Goal: Task Accomplishment & Management: Use online tool/utility

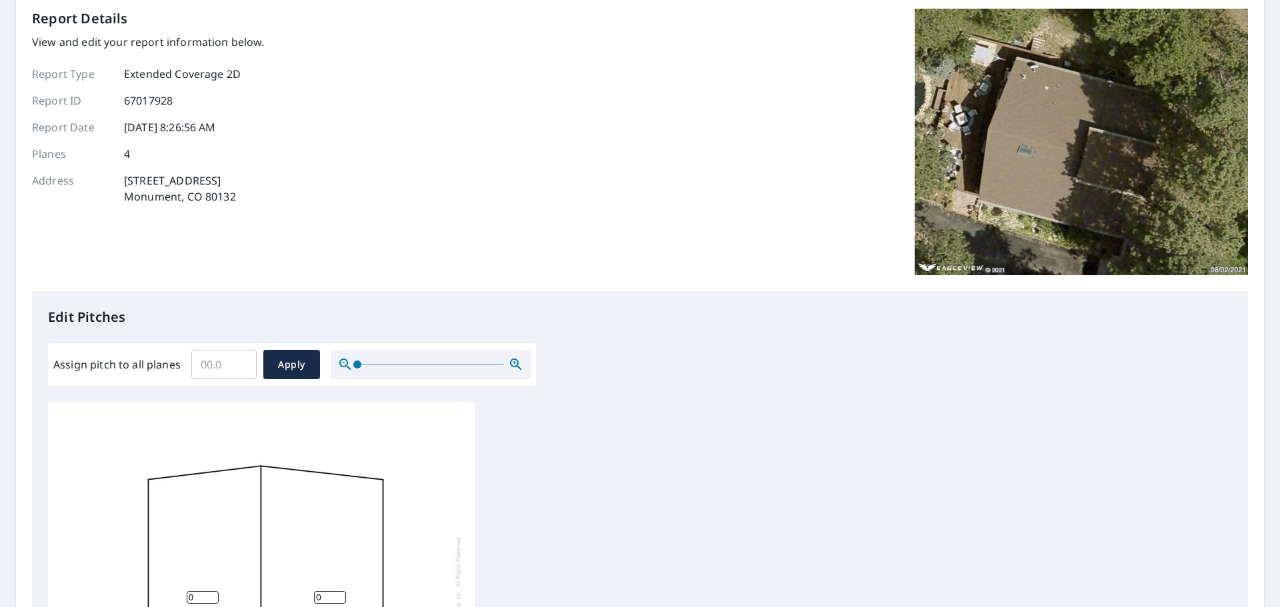
scroll to position [13, 0]
click at [227, 369] on input "Assign pitch to all planes" at bounding box center [223, 364] width 65 height 37
type input "4"
drag, startPoint x: 275, startPoint y: 365, endPoint x: 288, endPoint y: 366, distance: 12.7
click at [276, 365] on span "Apply" at bounding box center [291, 365] width 35 height 17
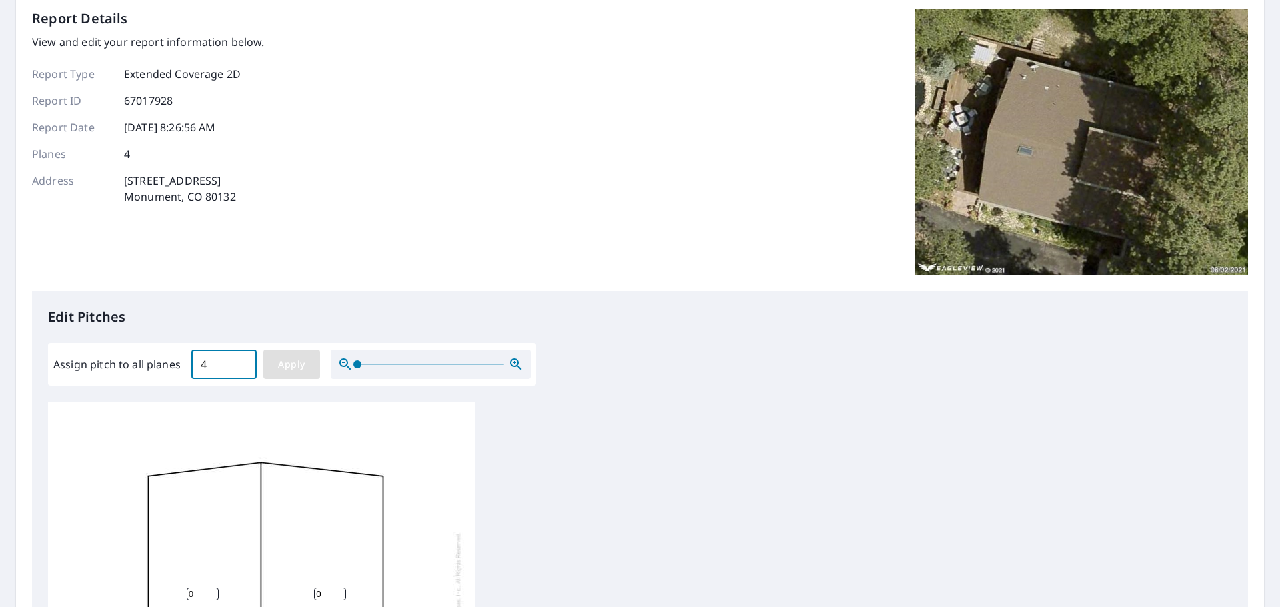
type input "4"
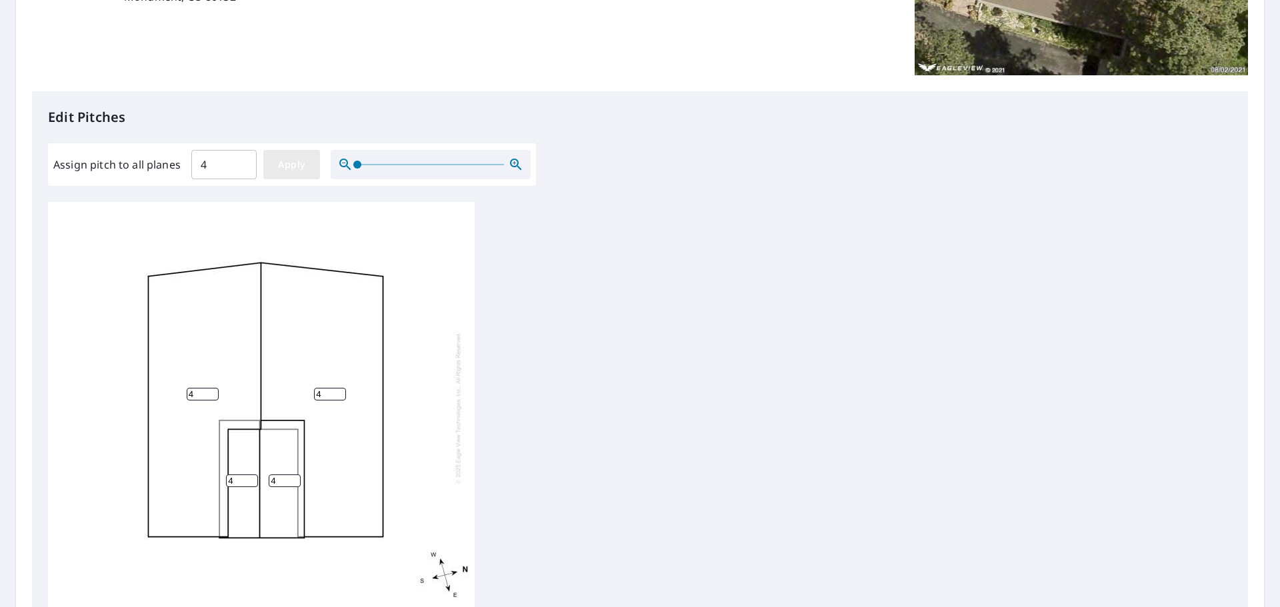
click at [287, 162] on span "Apply" at bounding box center [291, 165] width 35 height 17
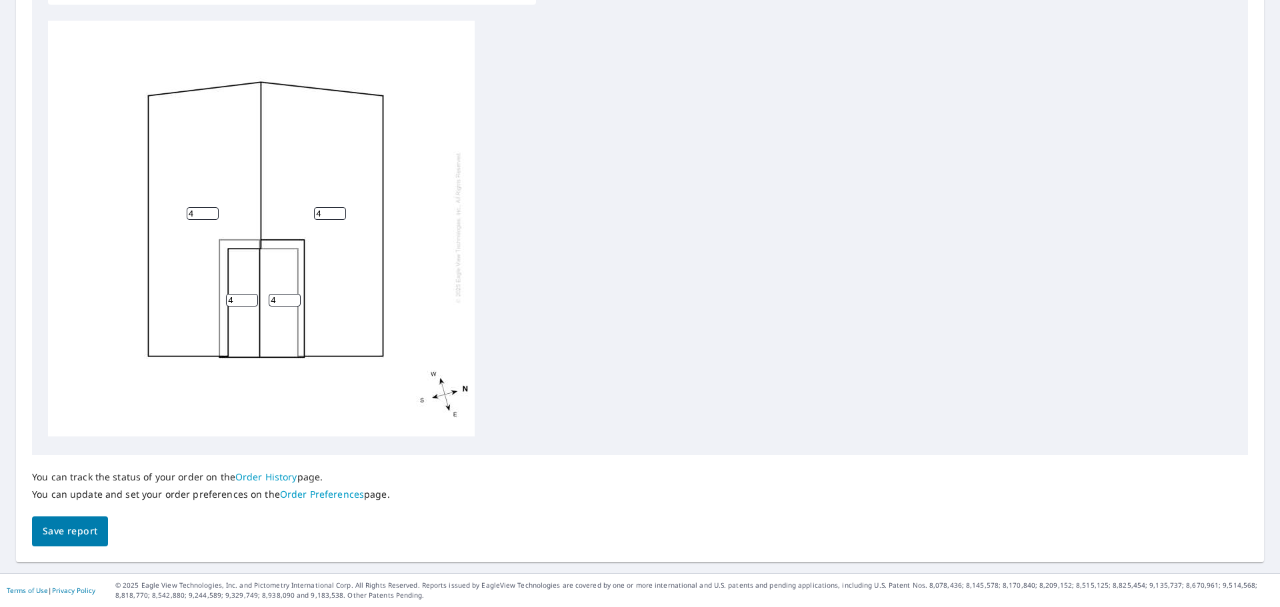
scroll to position [0, 0]
click at [57, 534] on span "Save report" at bounding box center [70, 531] width 55 height 17
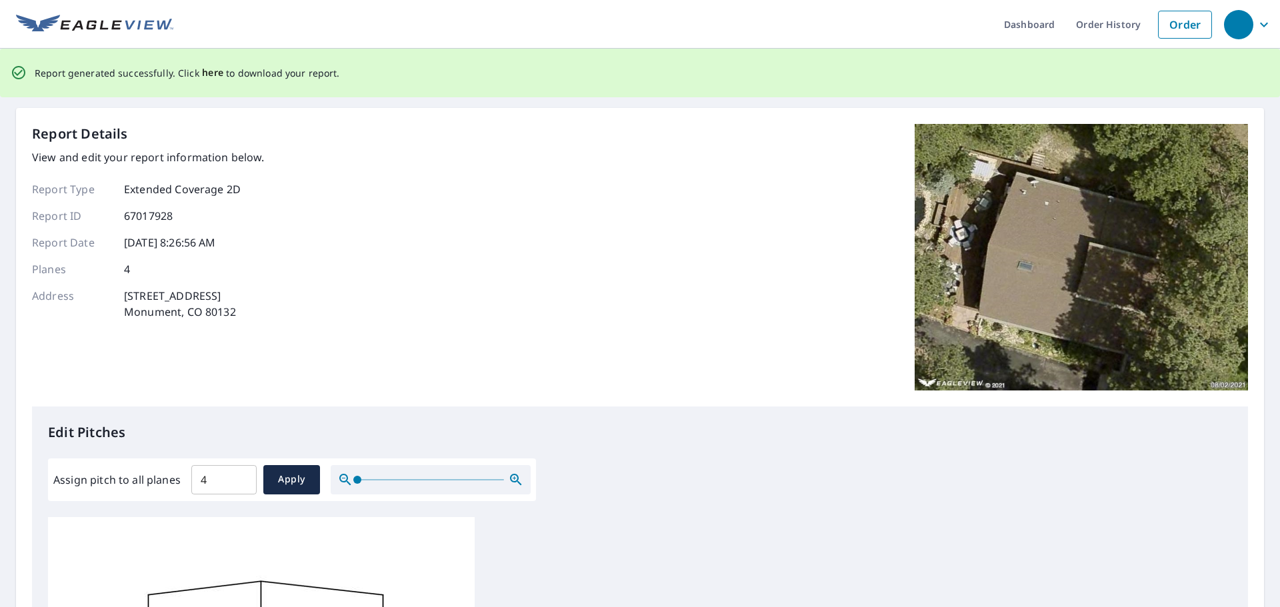
click at [212, 73] on span "here" at bounding box center [213, 73] width 22 height 17
